Goal: Information Seeking & Learning: Learn about a topic

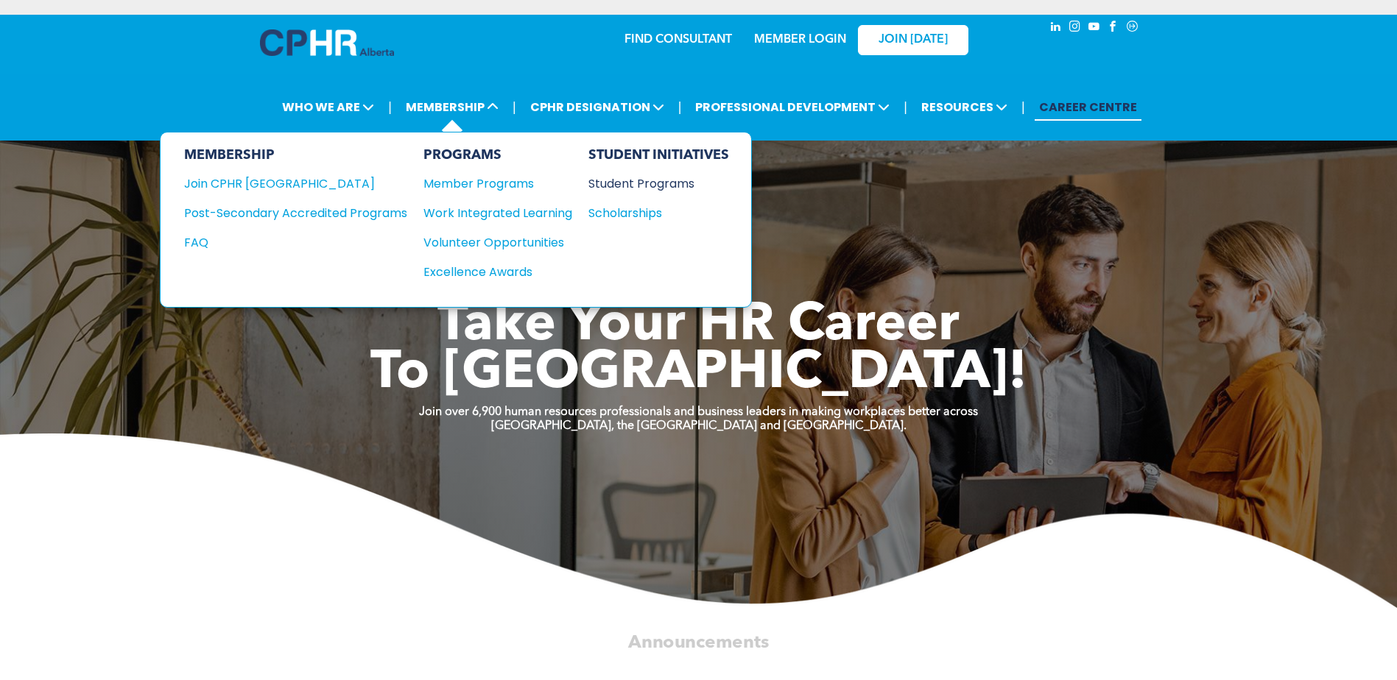
click at [639, 177] on div "Student Programs" at bounding box center [651, 184] width 127 height 18
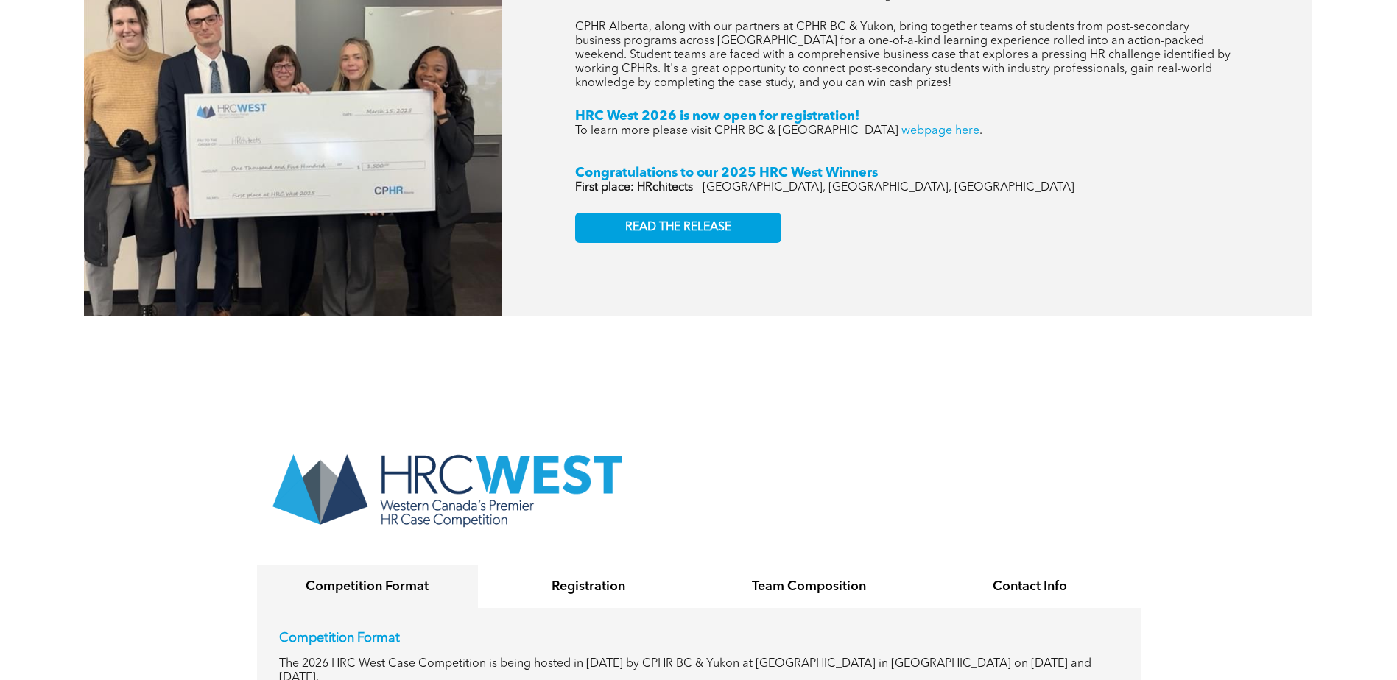
scroll to position [2798, 0]
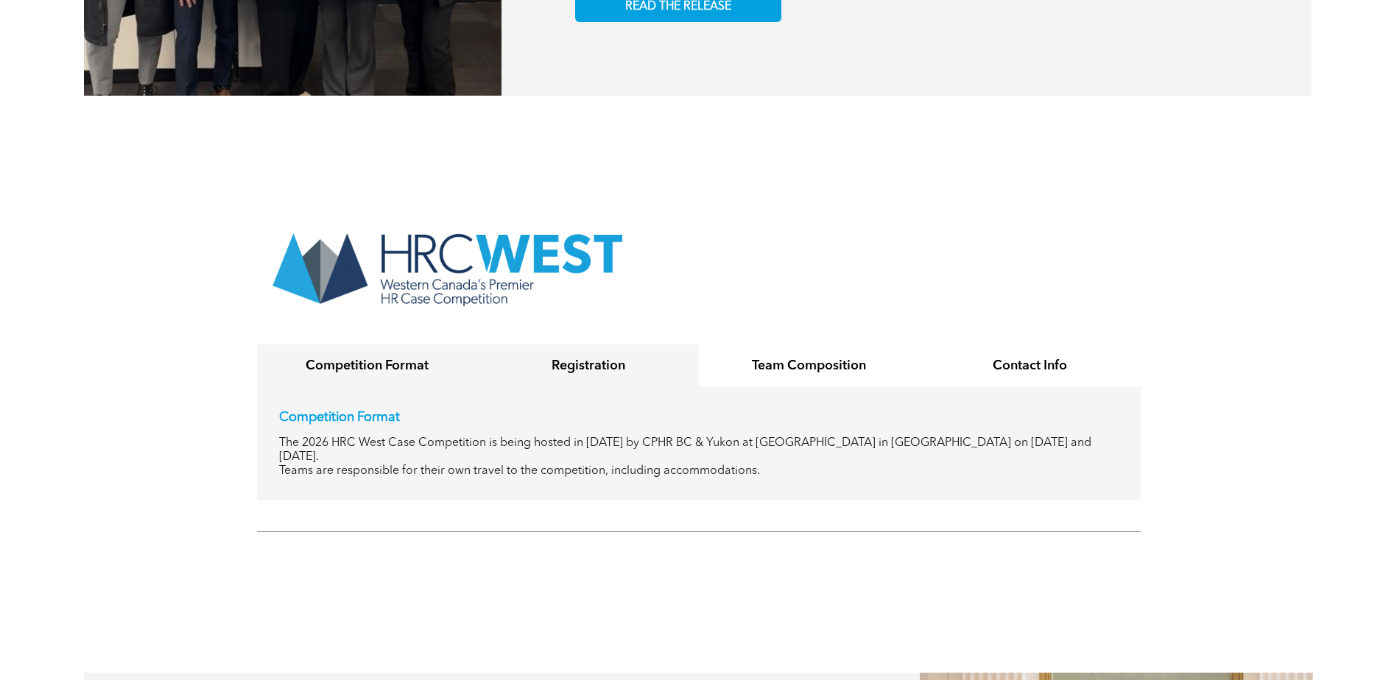
click at [577, 358] on h4 "Registration" at bounding box center [588, 366] width 194 height 16
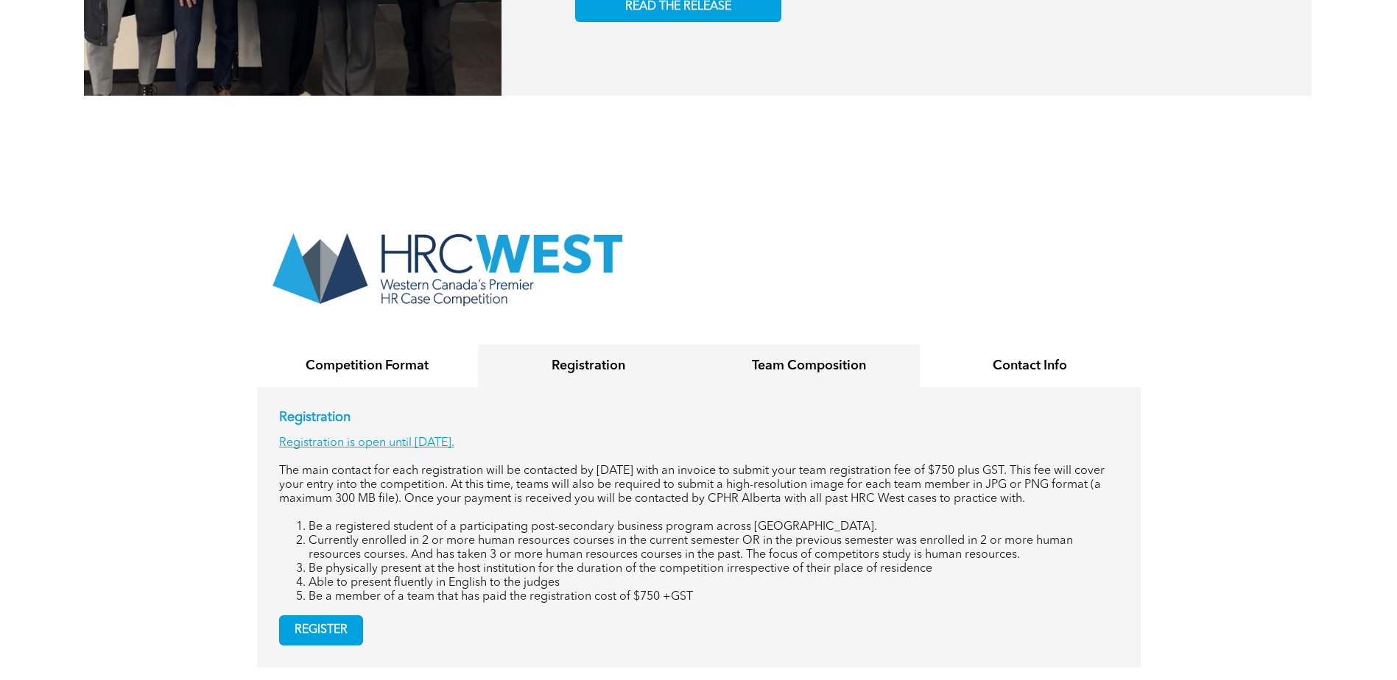
click at [806, 348] on div "Team Composition" at bounding box center [809, 366] width 221 height 43
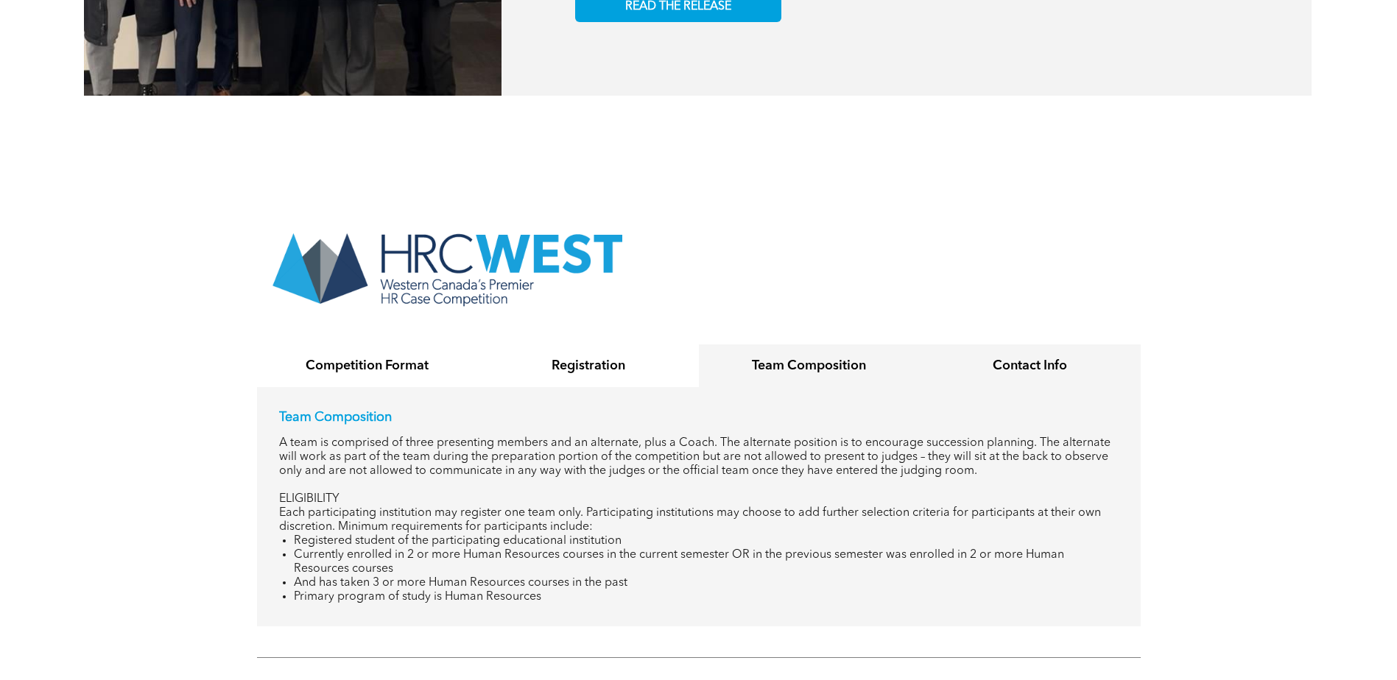
click at [1046, 358] on h4 "Contact Info" at bounding box center [1030, 366] width 194 height 16
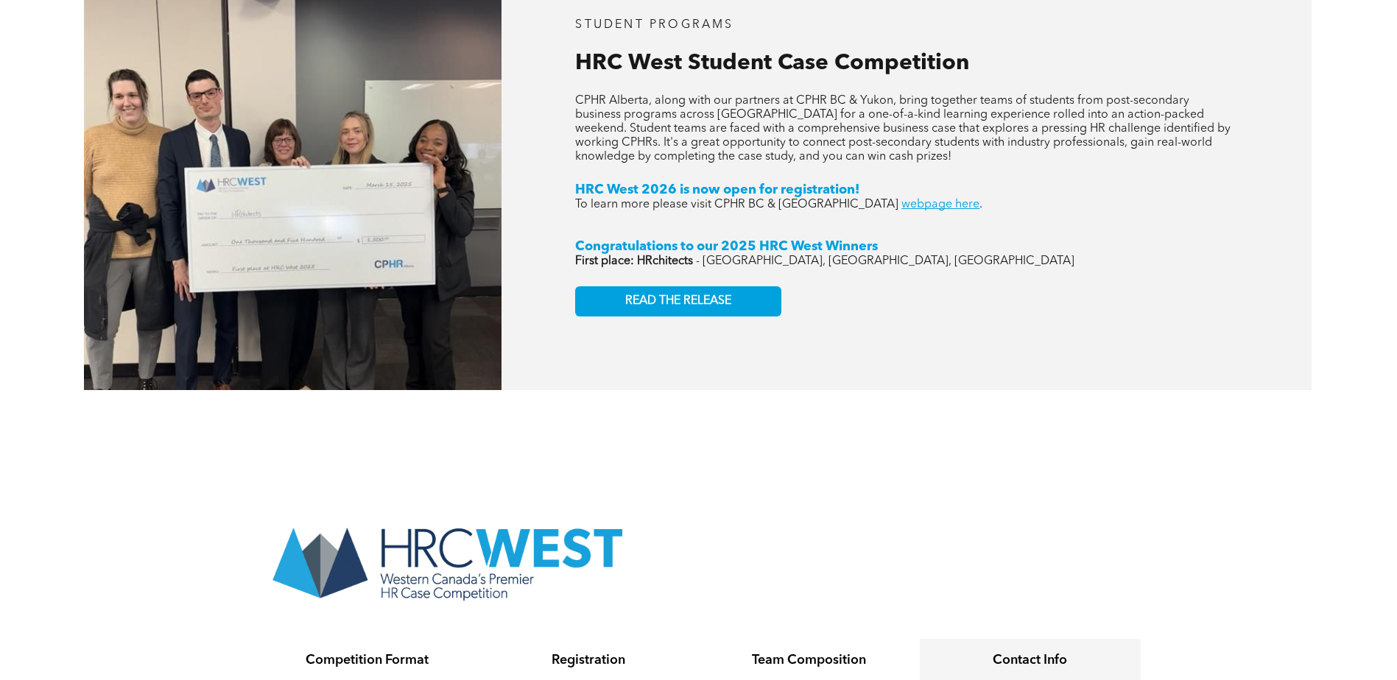
scroll to position [2356, 0]
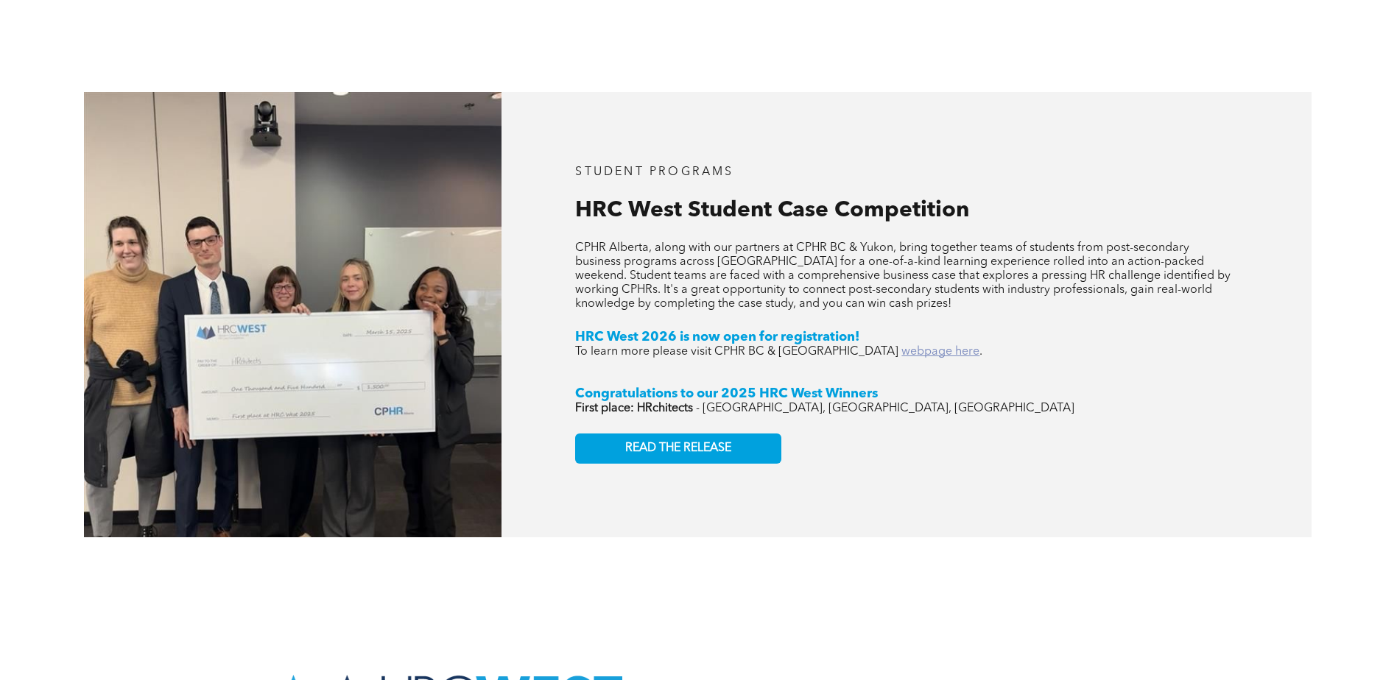
click at [901, 346] on link "webpage here" at bounding box center [940, 352] width 78 height 12
click at [638, 442] on span "READ THE RELEASE" at bounding box center [678, 449] width 106 height 14
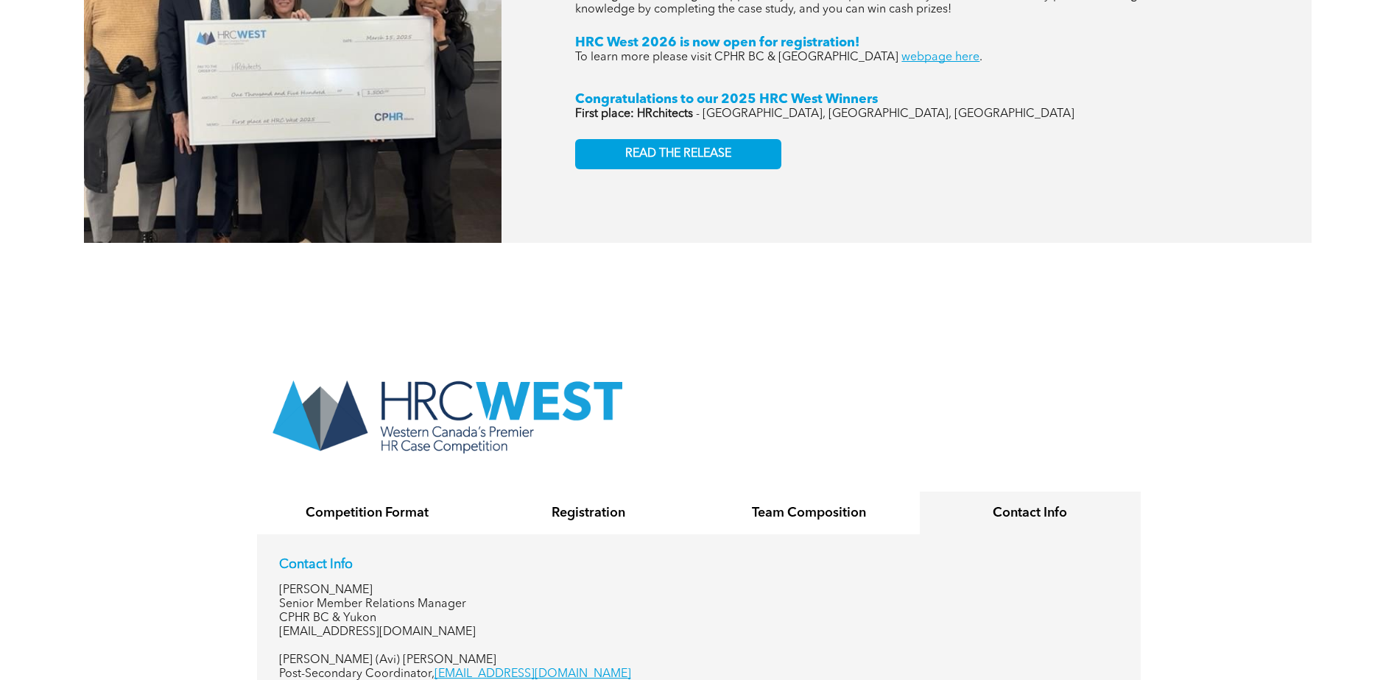
scroll to position [2504, 0]
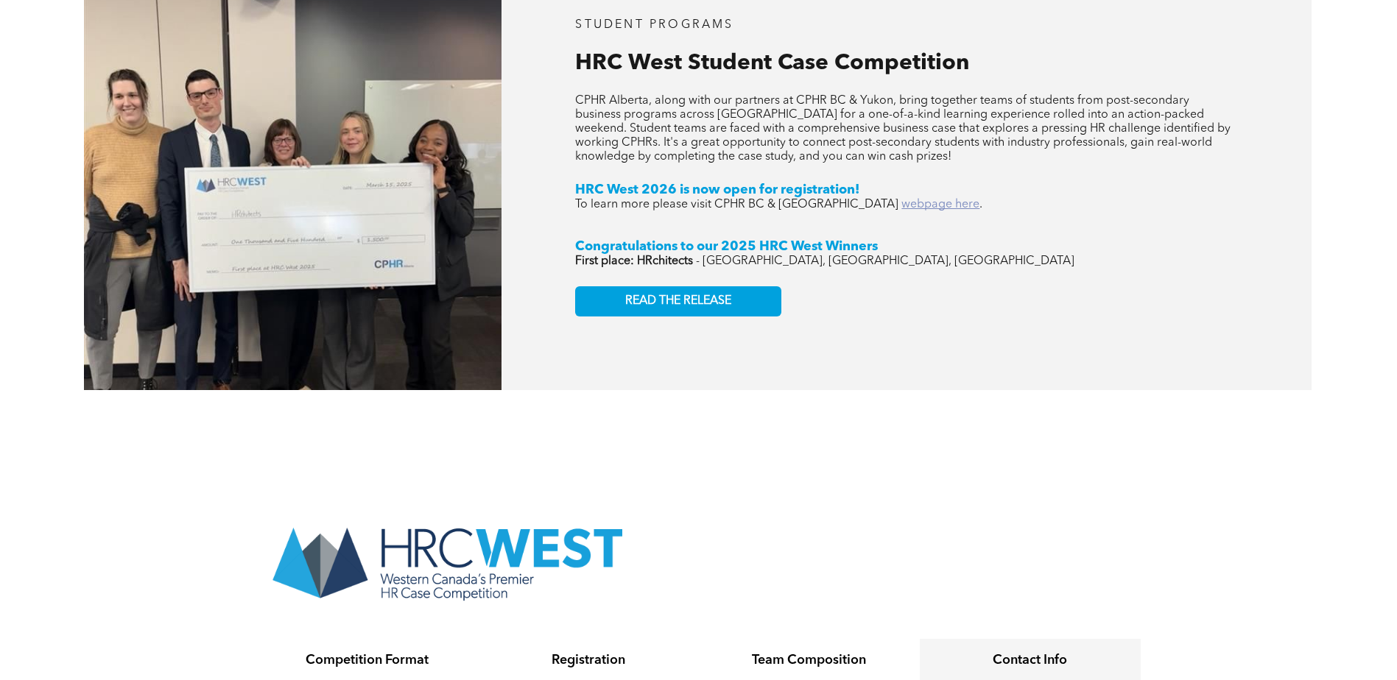
click at [901, 199] on link "webpage here" at bounding box center [940, 205] width 78 height 12
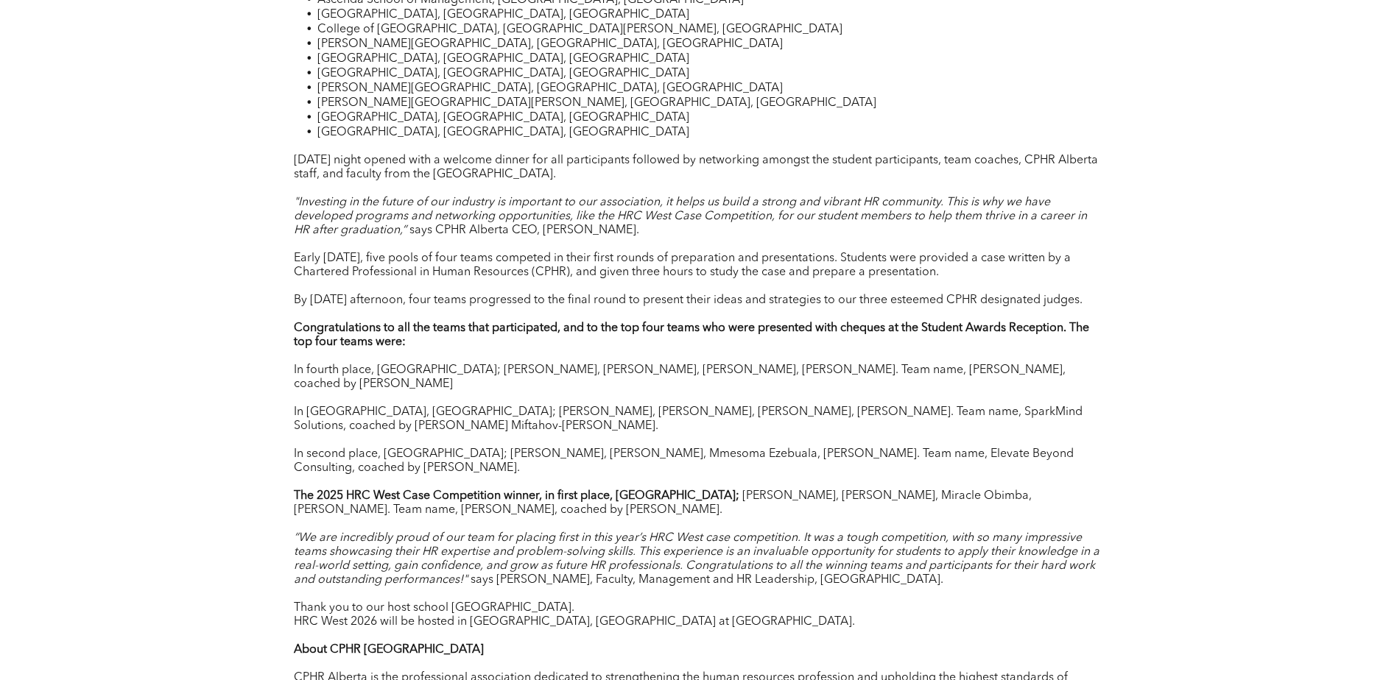
scroll to position [1178, 0]
